Goal: Information Seeking & Learning: Learn about a topic

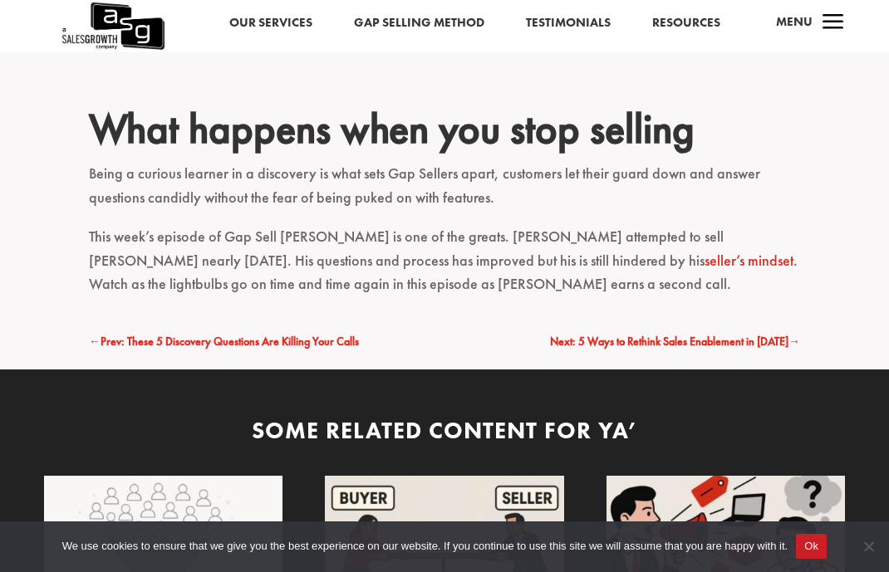
click at [710, 334] on span "Next: 5 Ways to Rethink Sales Enablement in 2024" at bounding box center [669, 341] width 238 height 15
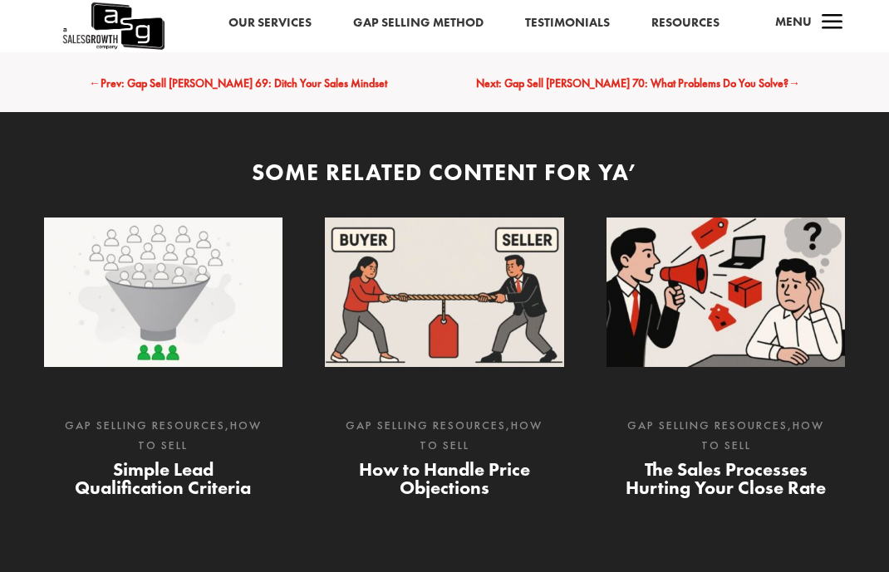
scroll to position [2492, 0]
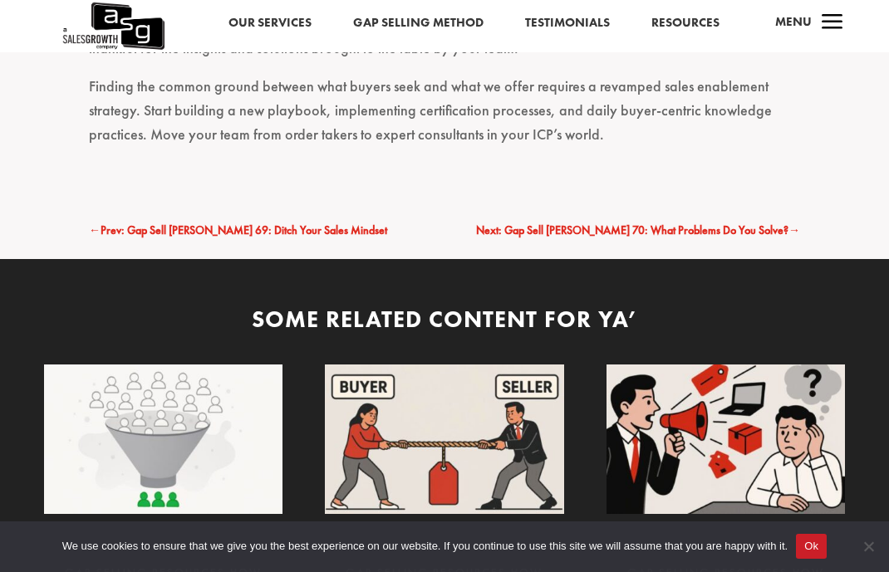
click at [687, 231] on span "Next: Gap Sell [PERSON_NAME] 70: What Problems Do You Solve?" at bounding box center [632, 230] width 312 height 15
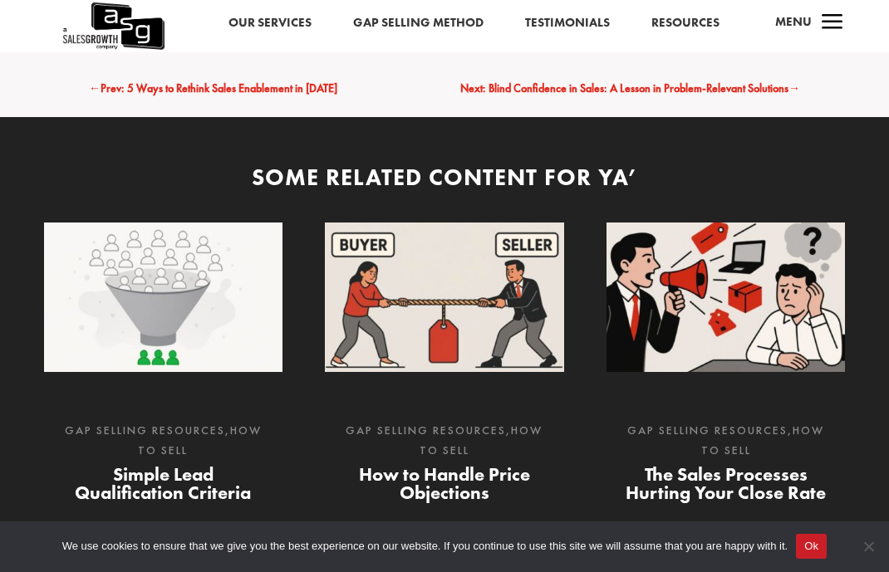
scroll to position [2735, 0]
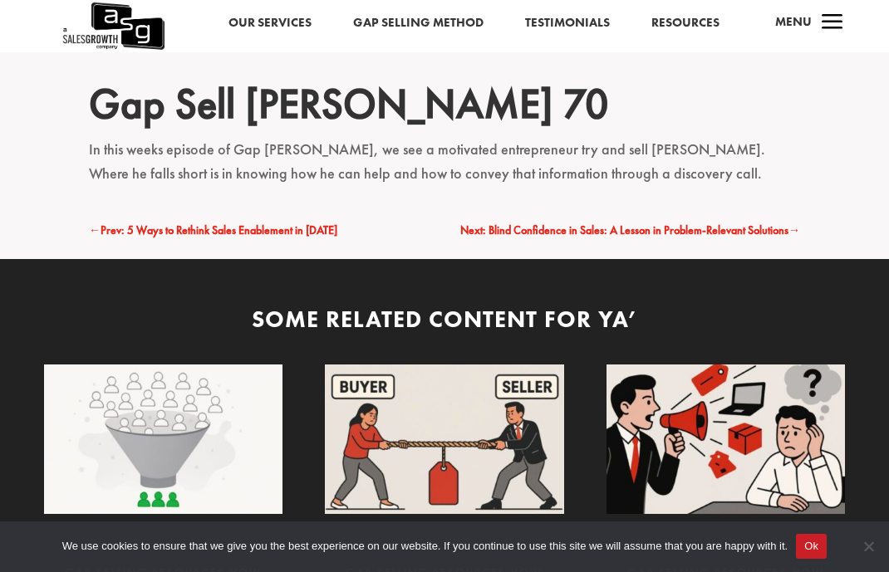
click at [693, 223] on span "Next: Blind Confidence in Sales: A Lesson in Problem-Relevant Solutions" at bounding box center [624, 230] width 328 height 15
